Goal: Transaction & Acquisition: Purchase product/service

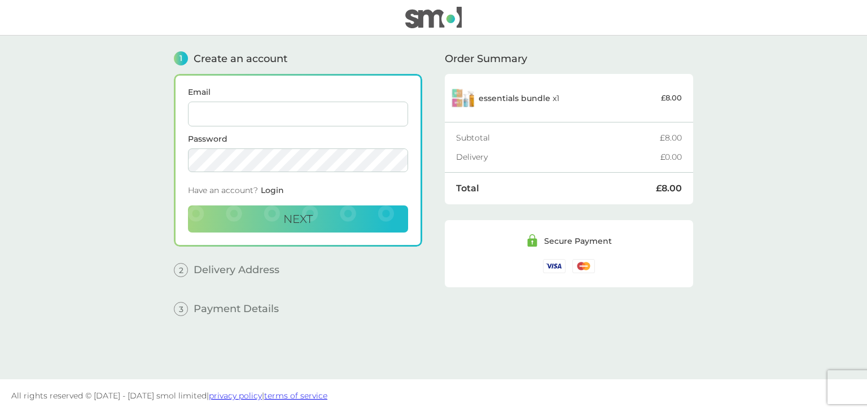
click at [330, 102] on input "Email" at bounding box center [298, 114] width 220 height 25
type input "[EMAIL_ADDRESS][DOMAIN_NAME]"
click at [278, 188] on span "Login" at bounding box center [272, 190] width 23 height 10
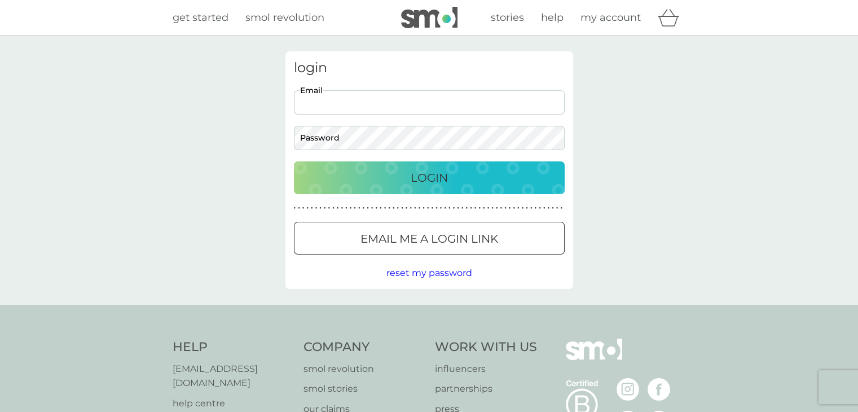
click at [357, 104] on input "Email" at bounding box center [429, 102] width 271 height 24
type input "[EMAIL_ADDRESS][DOMAIN_NAME]"
click at [388, 177] on div "Login" at bounding box center [429, 178] width 248 height 18
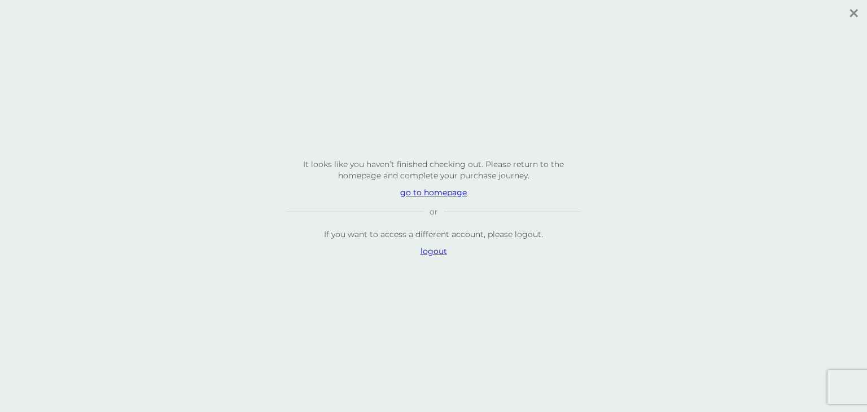
click at [422, 194] on p "go to homepage" at bounding box center [433, 192] width 293 height 11
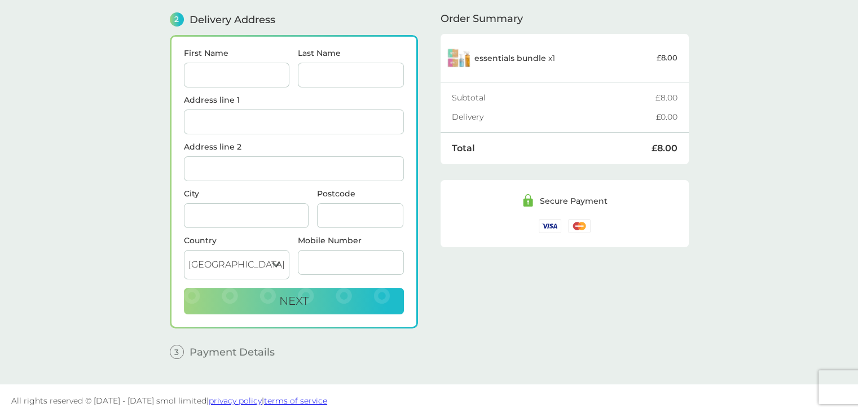
scroll to position [143, 0]
click at [239, 65] on input "First Name" at bounding box center [237, 74] width 106 height 25
type input "[PERSON_NAME]"
type input "Bravo"
type input "[STREET_ADDRESS]"
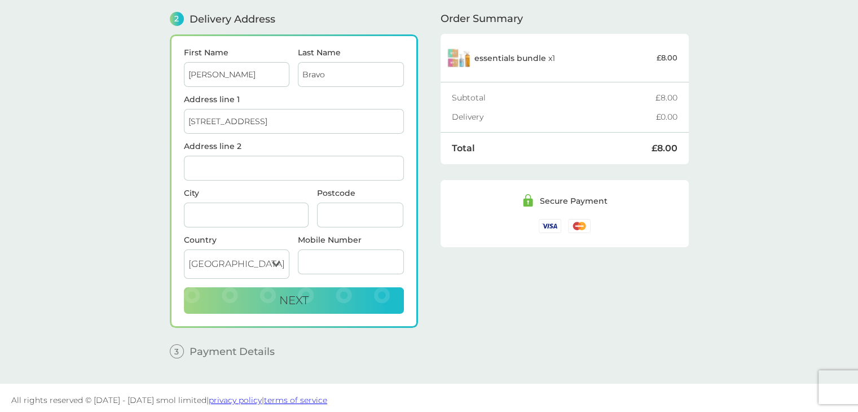
type input "[GEOGRAPHIC_DATA]"
type input "E16AN"
type input "777777777"
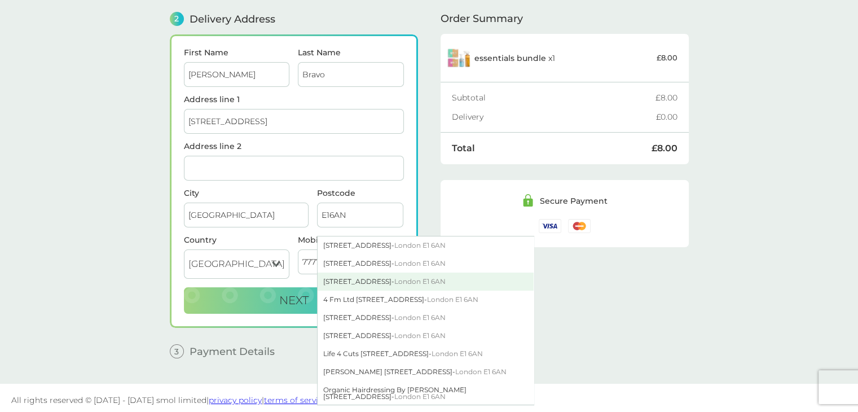
click at [342, 276] on div "[STREET_ADDRESS]" at bounding box center [426, 282] width 216 height 18
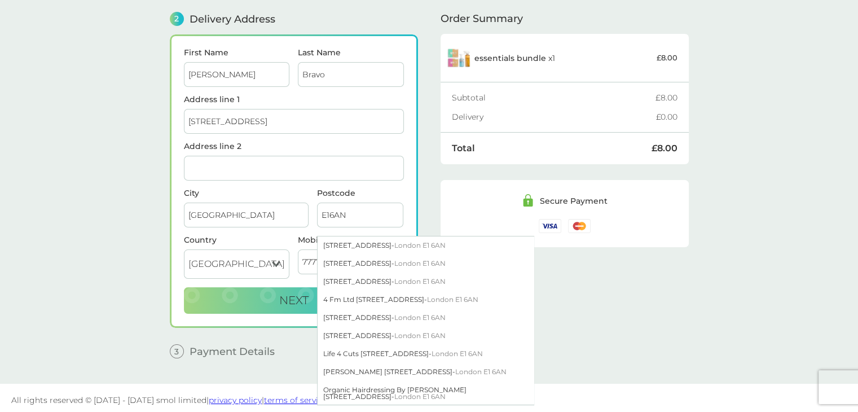
type input "[STREET_ADDRESS]"
type input "E1 6AN"
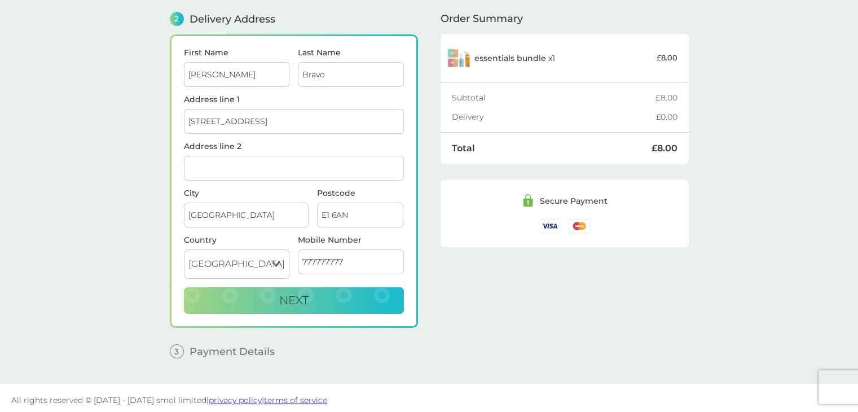
click at [303, 254] on input "777777777" at bounding box center [351, 261] width 106 height 25
type input "07777077777"
click at [322, 293] on button "Next" at bounding box center [294, 300] width 220 height 27
checkbox input "true"
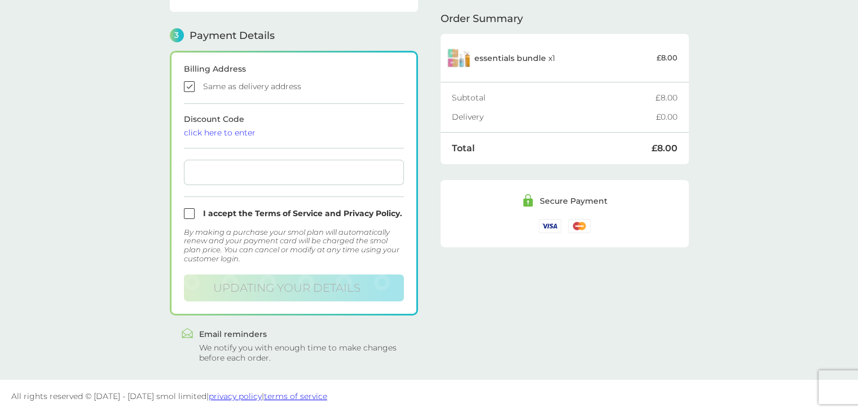
scroll to position [299, 0]
click at [208, 130] on div "click here to enter" at bounding box center [294, 134] width 220 height 8
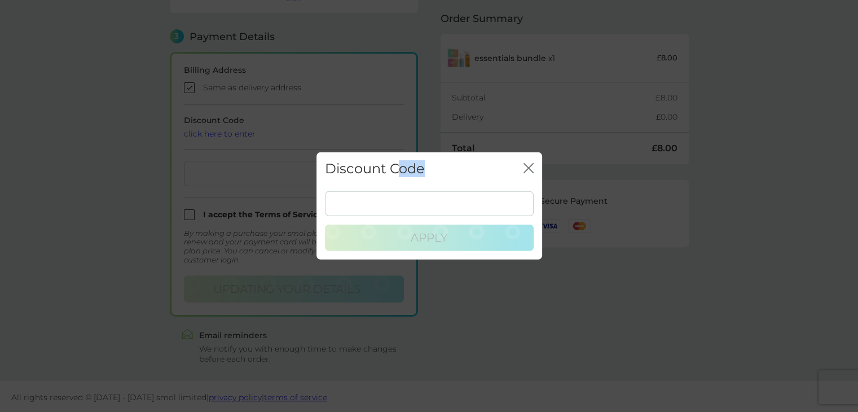
drag, startPoint x: 402, startPoint y: 182, endPoint x: 414, endPoint y: 198, distance: 19.8
click at [414, 198] on div "Discount Code close Apply" at bounding box center [430, 205] width 226 height 107
click at [414, 198] on input at bounding box center [429, 203] width 209 height 25
paste input "SMOLPLANTS"
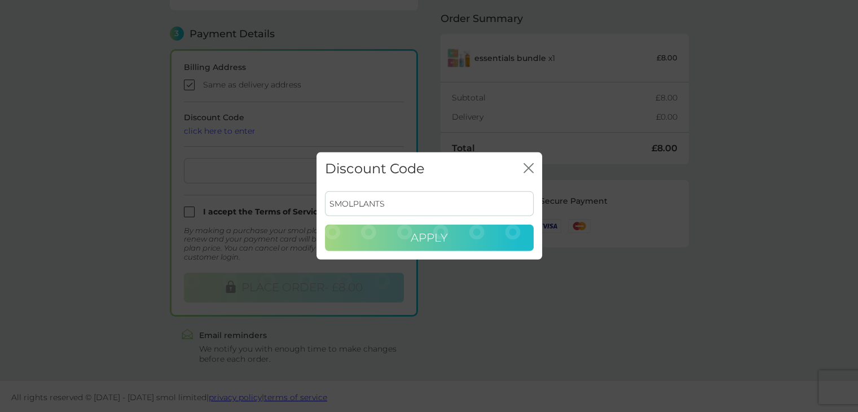
click at [422, 236] on span "Apply" at bounding box center [429, 238] width 37 height 14
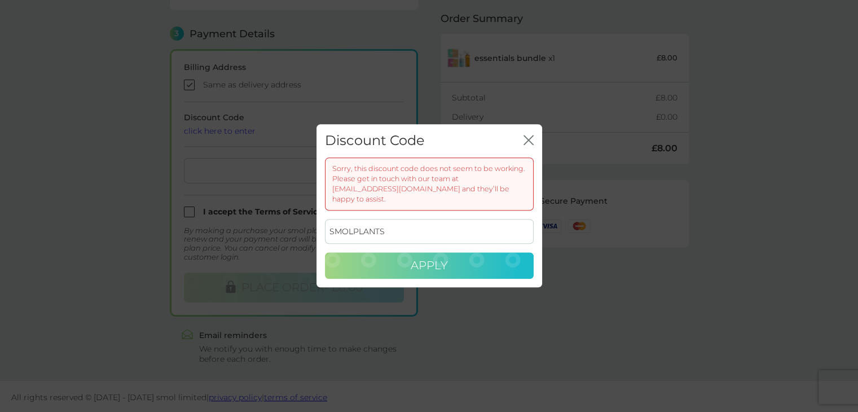
click at [468, 224] on input "SMOLPLANTS" at bounding box center [429, 231] width 209 height 25
paste input "CRISI"
type input "CRISIS"
click at [462, 263] on button "Apply" at bounding box center [429, 265] width 209 height 27
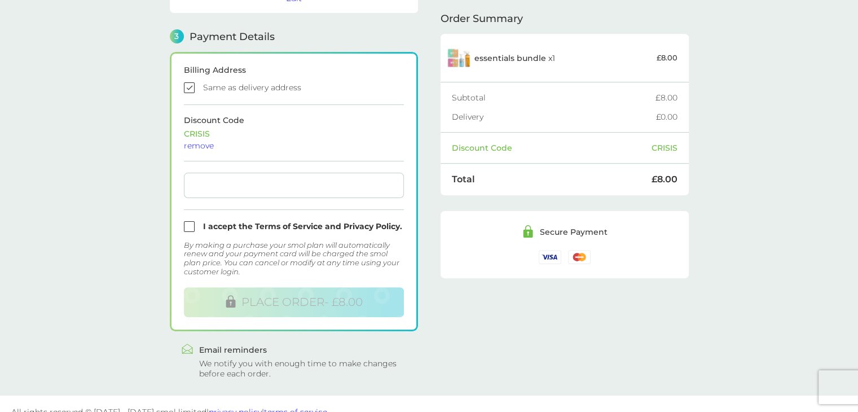
scroll to position [310, 0]
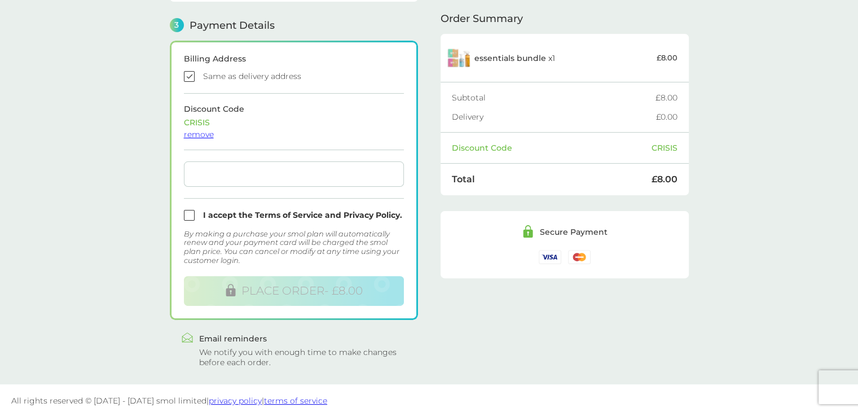
click at [209, 134] on div "remove" at bounding box center [294, 134] width 220 height 8
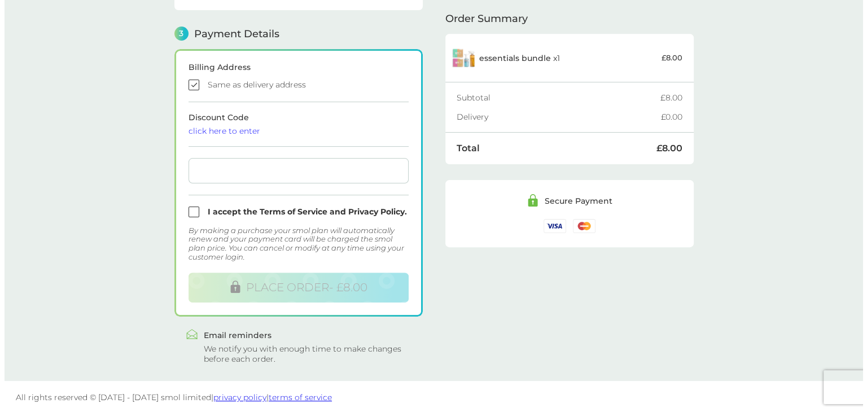
scroll to position [0, 0]
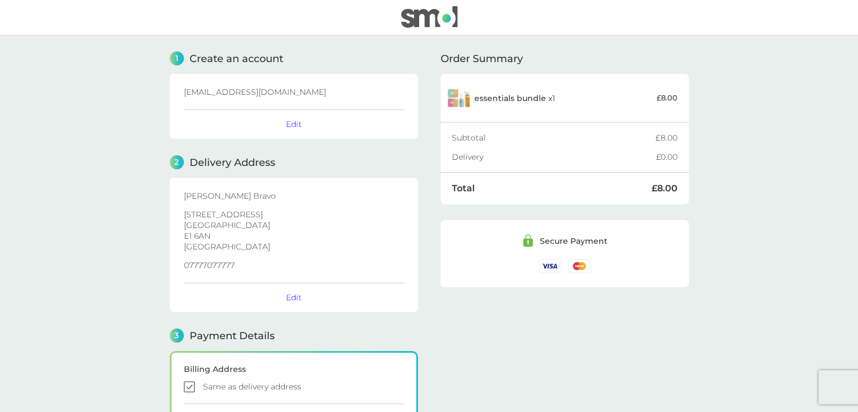
click at [417, 14] on img at bounding box center [429, 16] width 56 height 21
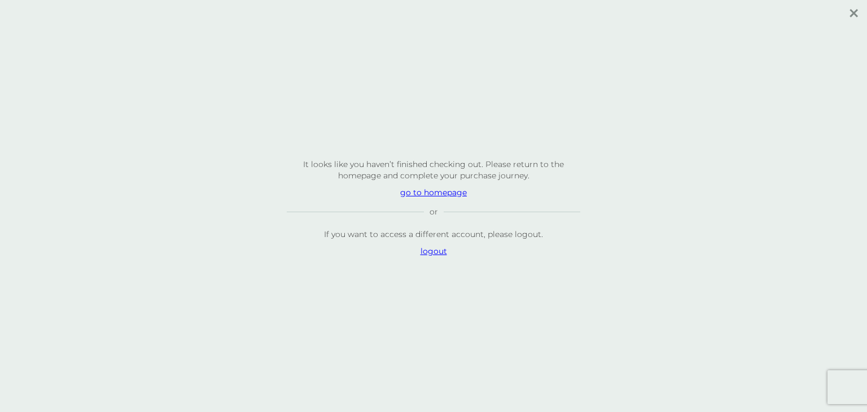
click at [434, 190] on p "go to homepage" at bounding box center [433, 192] width 293 height 11
